Goal: Share content

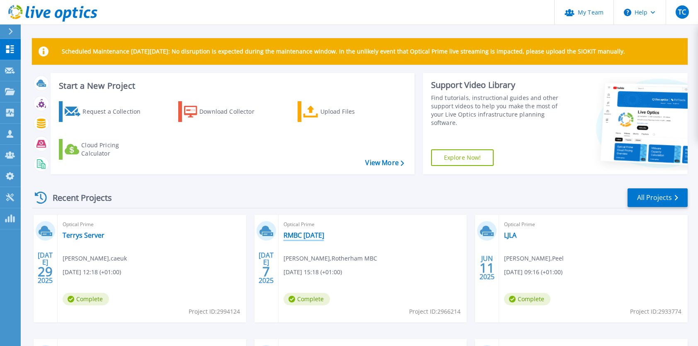
click at [314, 237] on link "RMBC [DATE]" at bounding box center [303, 235] width 41 height 8
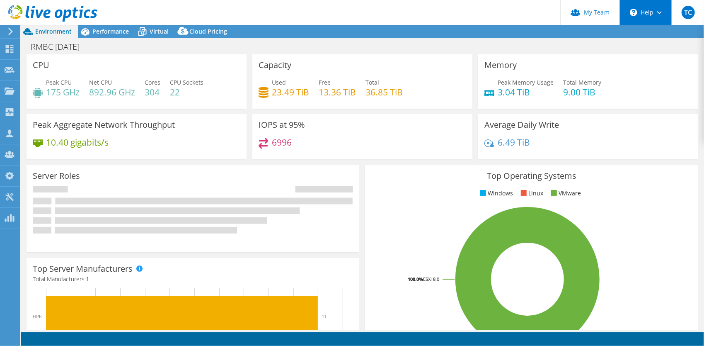
select select "USD"
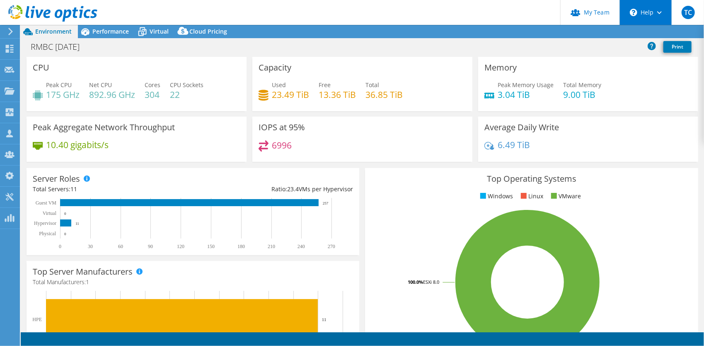
select select "EULondon"
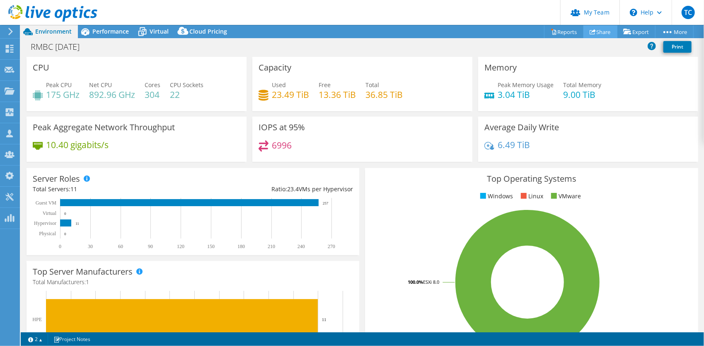
click at [603, 29] on link "Share" at bounding box center [600, 31] width 34 height 13
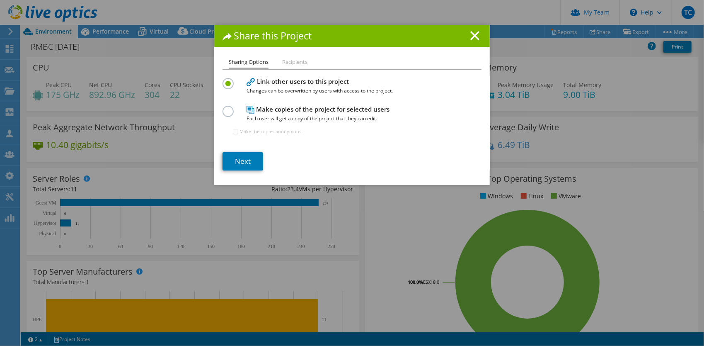
click at [298, 60] on li "Recipients" at bounding box center [294, 62] width 25 height 10
click at [299, 62] on li "Recipients" at bounding box center [294, 62] width 25 height 10
click at [235, 156] on link "Next" at bounding box center [243, 161] width 41 height 18
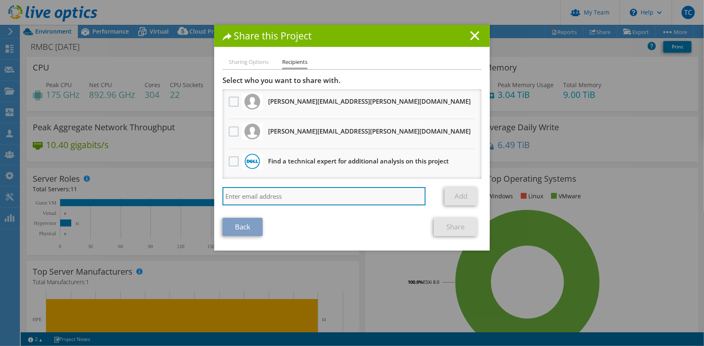
click at [306, 193] on input "search" at bounding box center [324, 196] width 203 height 18
type input "[EMAIL_ADDRESS][DOMAIN_NAME]"
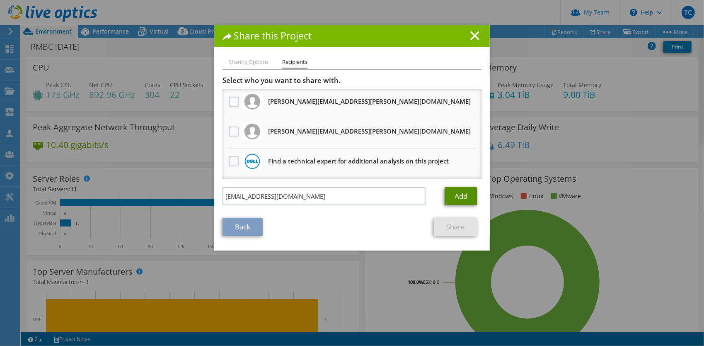
click at [458, 196] on link "Add" at bounding box center [461, 196] width 33 height 18
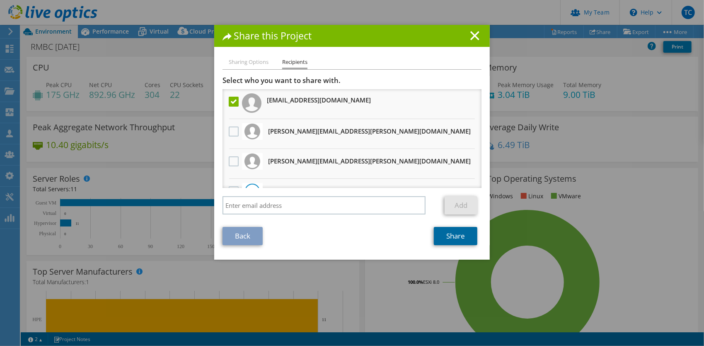
click at [450, 240] on link "Share" at bounding box center [456, 236] width 44 height 18
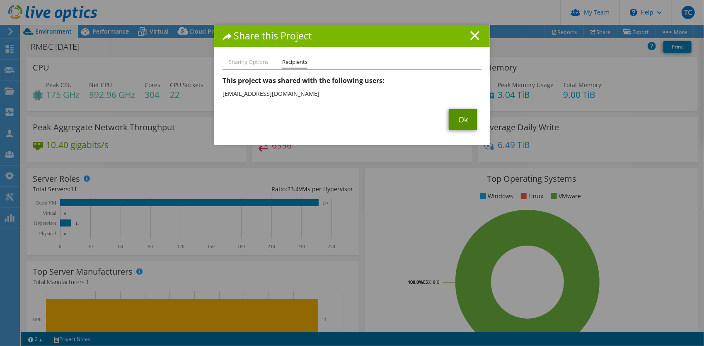
click at [460, 121] on link "Ok" at bounding box center [463, 120] width 29 height 22
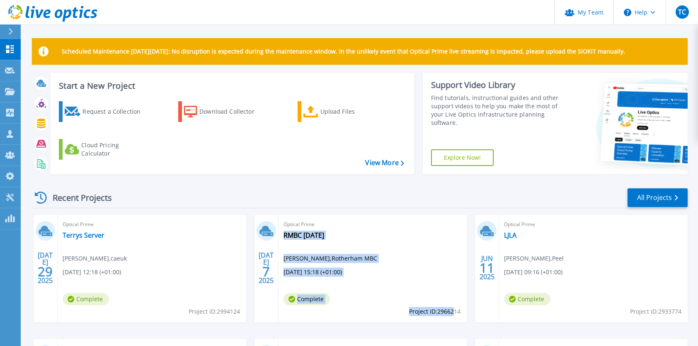
drag, startPoint x: 462, startPoint y: 310, endPoint x: 452, endPoint y: 311, distance: 10.4
click at [452, 311] on div "Optical Prime RMBC July 2025 Michael Demissie , Rotherham MBC 07/07/2025, 15:18…" at bounding box center [372, 268] width 189 height 107
drag, startPoint x: 452, startPoint y: 311, endPoint x: 441, endPoint y: 294, distance: 20.9
click at [441, 294] on div "Optical Prime RMBC July 2025 Michael Demissie , Rotherham MBC 07/07/2025, 15:18…" at bounding box center [372, 268] width 189 height 107
click at [446, 306] on div "Optical Prime RMBC July 2025 Michael Demissie , Rotherham MBC 07/07/2025, 15:18…" at bounding box center [372, 268] width 189 height 107
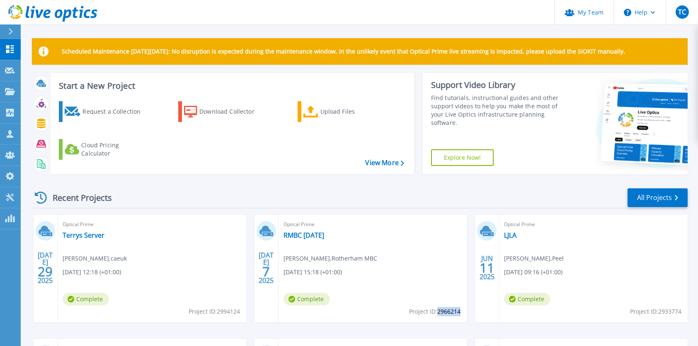
drag, startPoint x: 438, startPoint y: 312, endPoint x: 460, endPoint y: 315, distance: 21.6
click at [460, 315] on span "Project ID: 2966214" at bounding box center [434, 311] width 51 height 9
copy span "2966214"
